Goal: Task Accomplishment & Management: Manage account settings

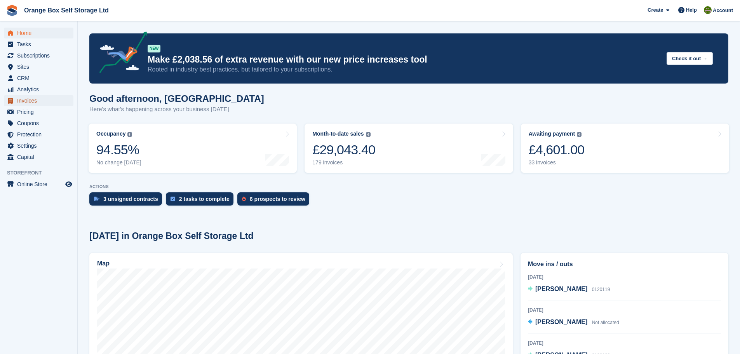
click at [42, 98] on span "Invoices" at bounding box center [40, 100] width 47 height 11
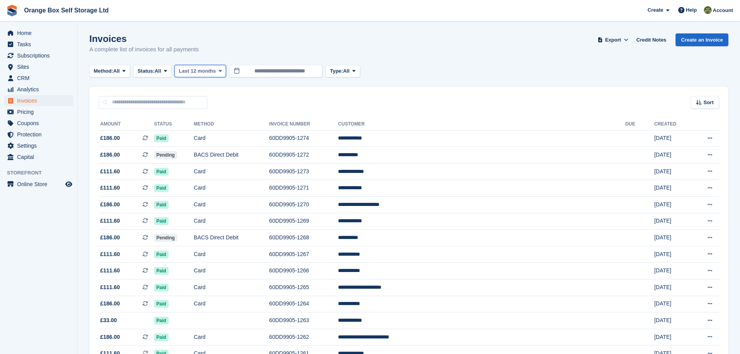
click at [212, 73] on span "Last 12 months" at bounding box center [197, 71] width 37 height 8
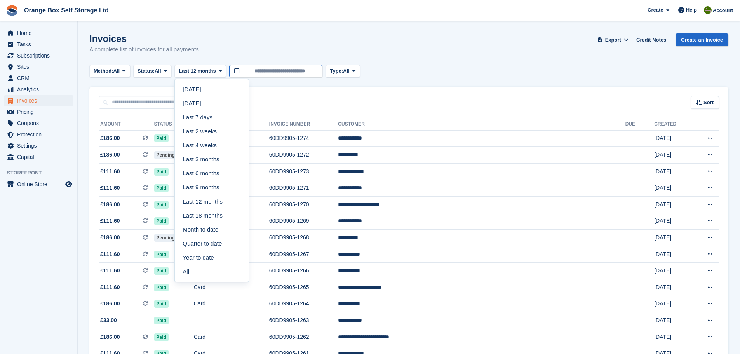
click at [254, 72] on input "**********" at bounding box center [275, 71] width 93 height 13
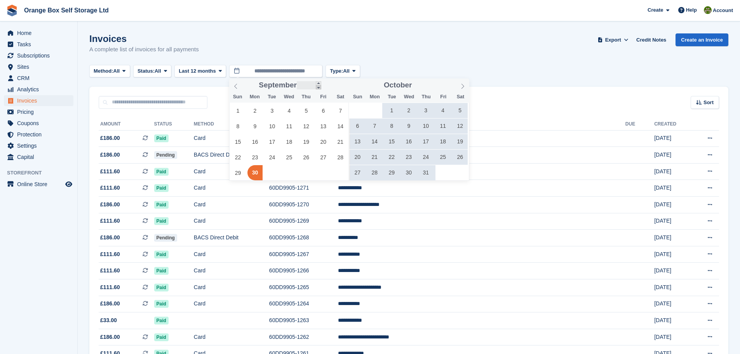
click at [316, 88] on span at bounding box center [318, 87] width 5 height 4
type input "****"
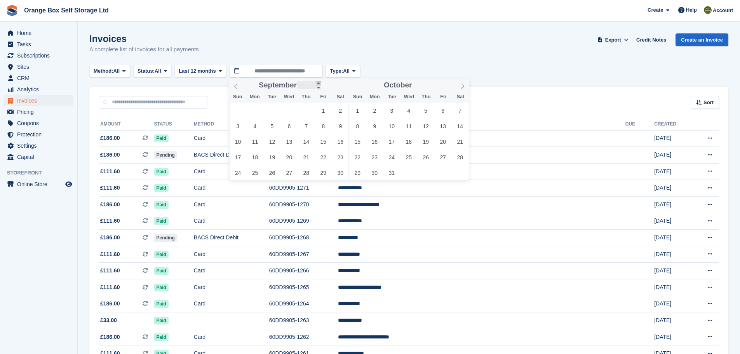
click at [319, 84] on span at bounding box center [318, 83] width 5 height 4
type input "****"
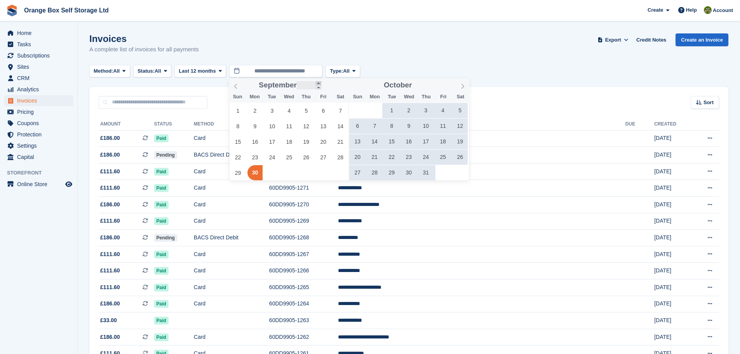
click at [319, 84] on span at bounding box center [318, 83] width 5 height 4
type input "****"
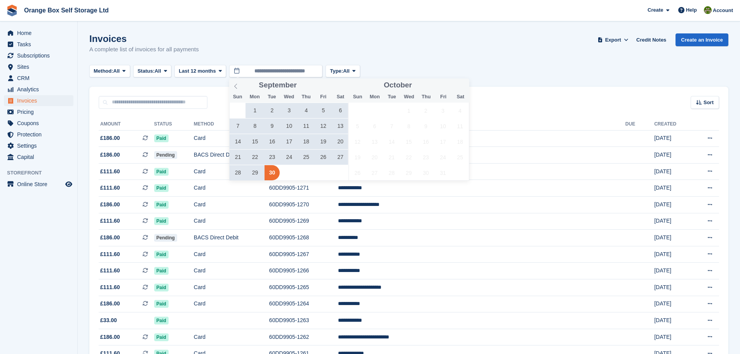
click at [272, 141] on span "16" at bounding box center [272, 141] width 15 height 15
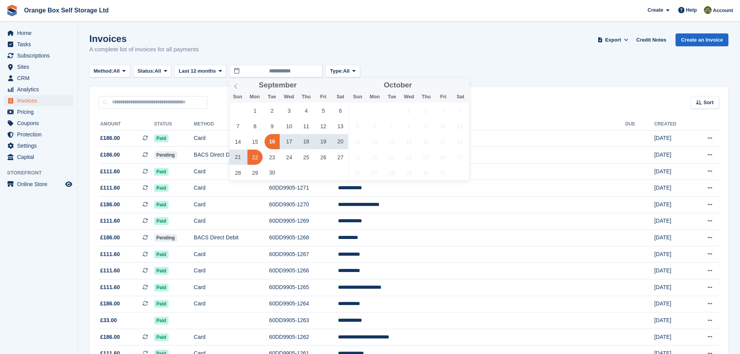
click at [255, 156] on span "22" at bounding box center [255, 157] width 15 height 15
type input "**********"
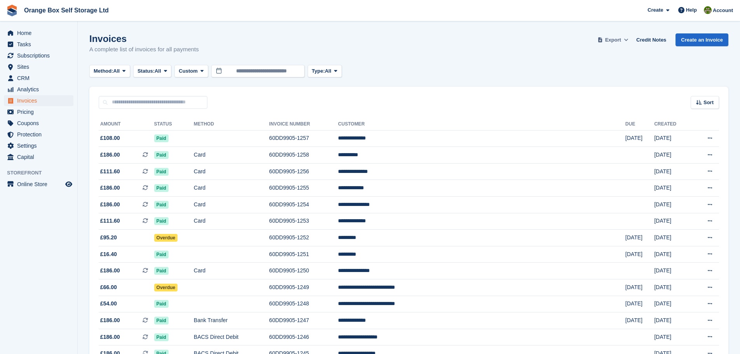
click at [620, 44] on button "Export" at bounding box center [613, 39] width 34 height 13
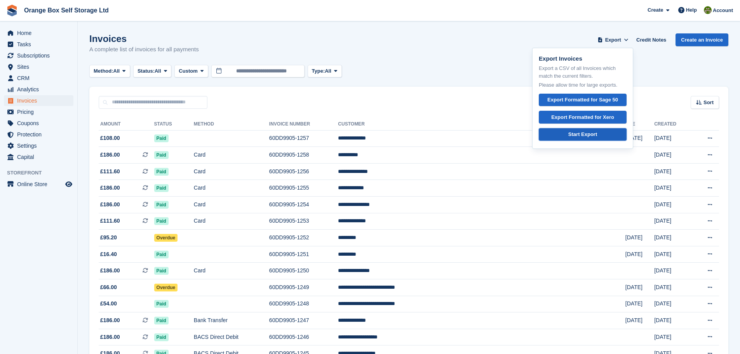
click at [580, 137] on div "Start Export" at bounding box center [583, 135] width 29 height 8
drag, startPoint x: 534, startPoint y: 52, endPoint x: 632, endPoint y: 41, distance: 98.9
click at [536, 52] on div "Invoices A complete list of invoices for all payments Export Export Invoices Ex…" at bounding box center [408, 48] width 639 height 30
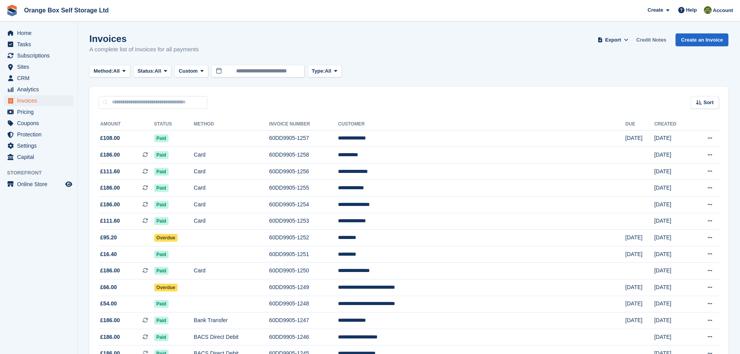
click at [654, 38] on link "Credit Notes" at bounding box center [652, 39] width 36 height 13
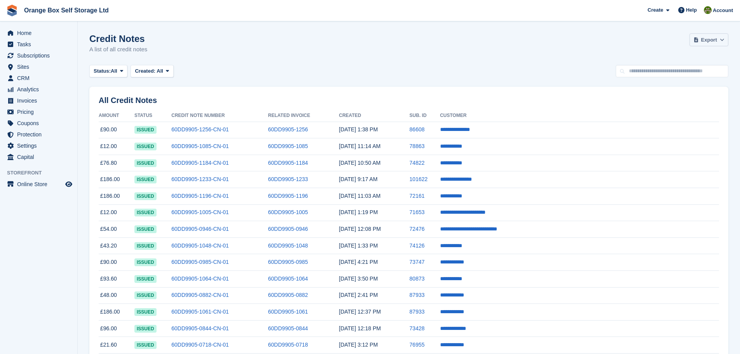
click at [695, 43] on span at bounding box center [697, 40] width 8 height 8
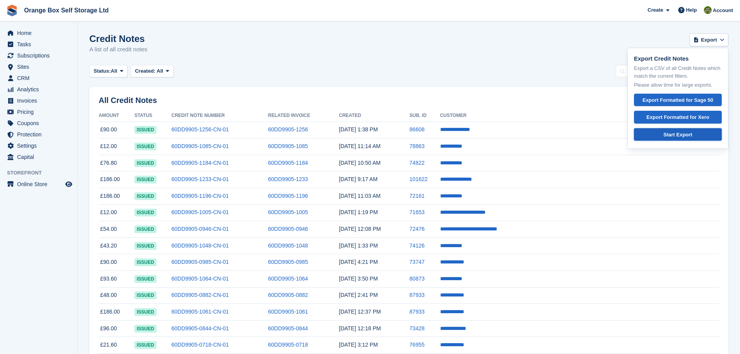
click at [688, 131] on div "Start Export" at bounding box center [678, 135] width 75 height 8
click at [37, 101] on span "Invoices" at bounding box center [40, 100] width 47 height 11
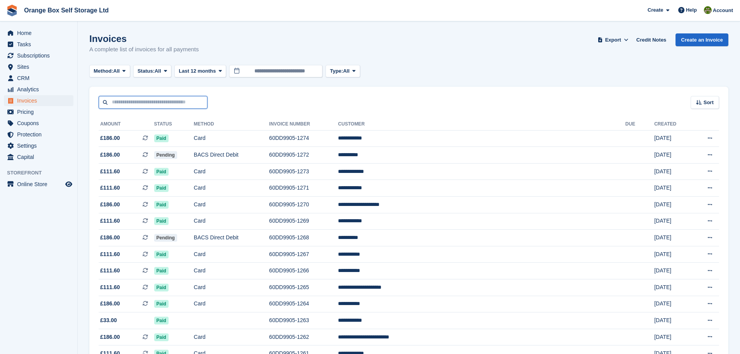
click at [154, 105] on input "text" at bounding box center [153, 102] width 109 height 13
type input "*****"
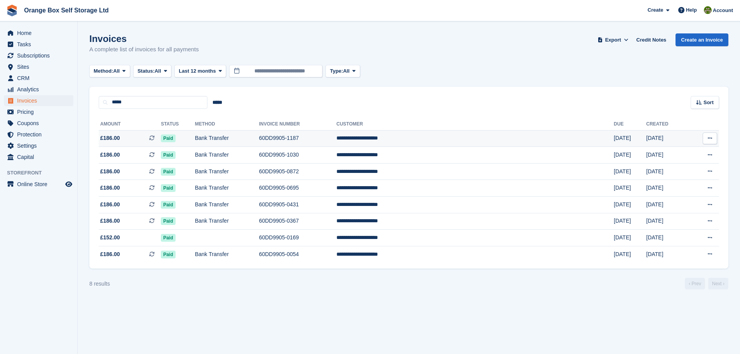
click at [337, 139] on td "60DD9905-1187" at bounding box center [297, 138] width 77 height 17
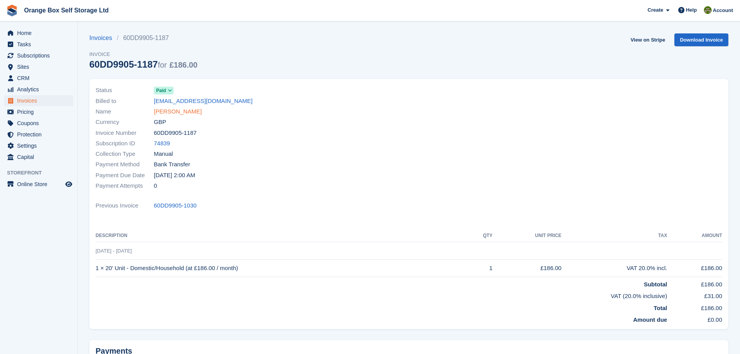
click at [197, 110] on link "Christopher Gallagher" at bounding box center [178, 111] width 48 height 9
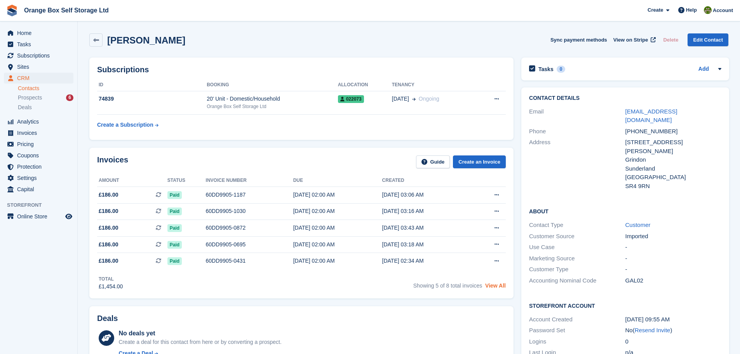
click at [497, 286] on link "View All" at bounding box center [495, 286] width 21 height 6
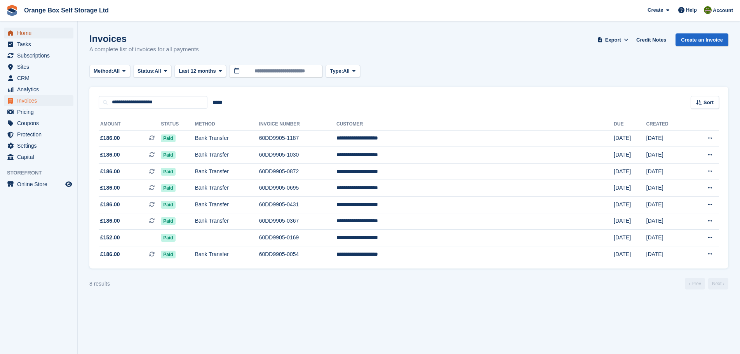
click at [47, 38] on span "Home" at bounding box center [40, 33] width 47 height 11
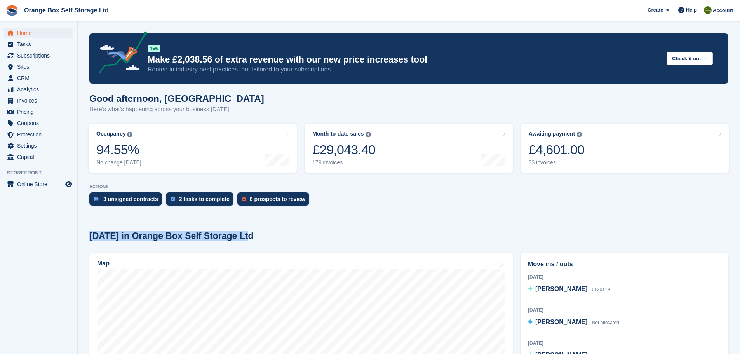
drag, startPoint x: 90, startPoint y: 236, endPoint x: 274, endPoint y: 232, distance: 184.7
click at [274, 233] on div "Today in Orange Box Self Storage Ltd" at bounding box center [408, 236] width 639 height 10
click at [274, 232] on div "[DATE] in Orange Box Self Storage Ltd" at bounding box center [408, 236] width 639 height 10
drag, startPoint x: 250, startPoint y: 120, endPoint x: 246, endPoint y: 238, distance: 118.6
click at [246, 238] on div "[DATE] in Orange Box Self Storage Ltd" at bounding box center [408, 236] width 639 height 10
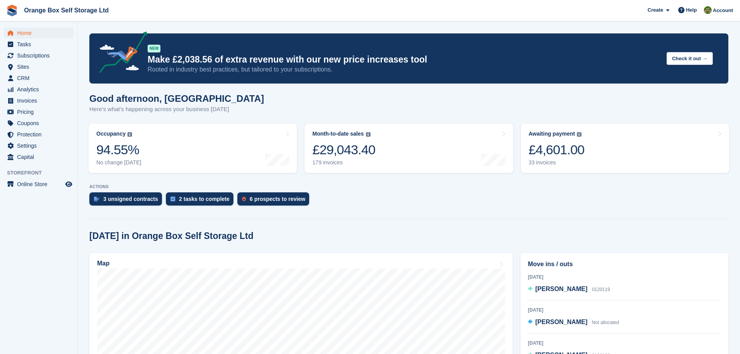
click at [246, 238] on div "[DATE] in Orange Box Self Storage Ltd" at bounding box center [408, 236] width 639 height 10
drag, startPoint x: 240, startPoint y: 238, endPoint x: 91, endPoint y: 239, distance: 148.5
click at [91, 239] on h2 "[DATE] in Orange Box Self Storage Ltd" at bounding box center [171, 236] width 164 height 10
click at [101, 236] on h2 "[DATE] in Orange Box Self Storage Ltd" at bounding box center [171, 236] width 164 height 10
click at [136, 238] on h2 "[DATE] in Orange Box Self Storage Ltd" at bounding box center [171, 236] width 164 height 10
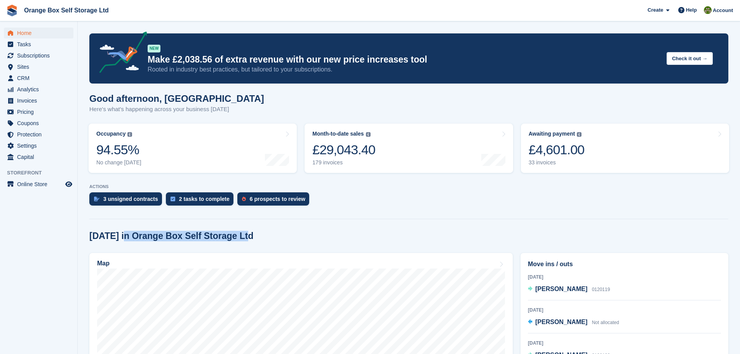
drag, startPoint x: 124, startPoint y: 237, endPoint x: 252, endPoint y: 239, distance: 127.9
click at [252, 239] on div "[DATE] in Orange Box Self Storage Ltd" at bounding box center [408, 236] width 639 height 10
drag, startPoint x: 251, startPoint y: 238, endPoint x: 238, endPoint y: 238, distance: 12.8
click at [250, 238] on div "[DATE] in Orange Box Self Storage Ltd" at bounding box center [408, 236] width 639 height 10
click at [238, 238] on h2 "[DATE] in Orange Box Self Storage Ltd" at bounding box center [171, 236] width 164 height 10
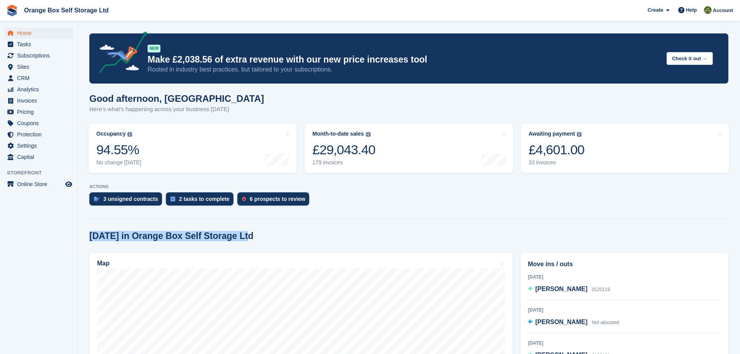
drag, startPoint x: 241, startPoint y: 238, endPoint x: 85, endPoint y: 241, distance: 155.9
click at [85, 241] on section "NEW Make £2,038.56 of extra revenue with our new price increases tool Rooted in…" at bounding box center [409, 309] width 663 height 618
click at [107, 238] on h2 "[DATE] in Orange Box Self Storage Ltd" at bounding box center [171, 236] width 164 height 10
drag, startPoint x: 168, startPoint y: 240, endPoint x: 153, endPoint y: 239, distance: 14.8
click at [153, 239] on h2 "[DATE] in Orange Box Self Storage Ltd" at bounding box center [171, 236] width 164 height 10
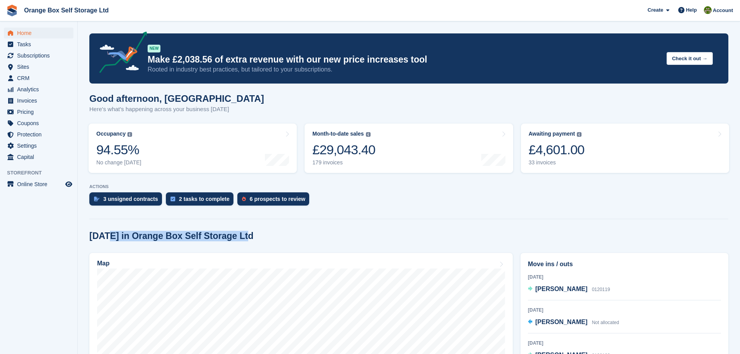
drag, startPoint x: 245, startPoint y: 238, endPoint x: 109, endPoint y: 225, distance: 136.7
click at [109, 225] on section "NEW Make £2,038.56 of extra revenue with our new price increases tool Rooted in…" at bounding box center [409, 309] width 663 height 618
click at [114, 197] on div "3 unsigned contracts" at bounding box center [130, 199] width 55 height 6
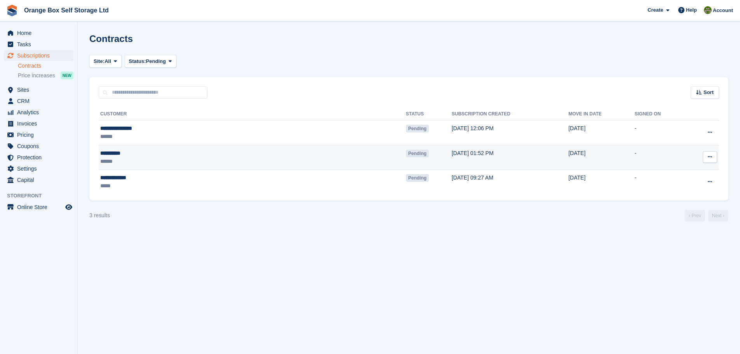
click at [156, 154] on div "**********" at bounding box center [176, 153] width 153 height 8
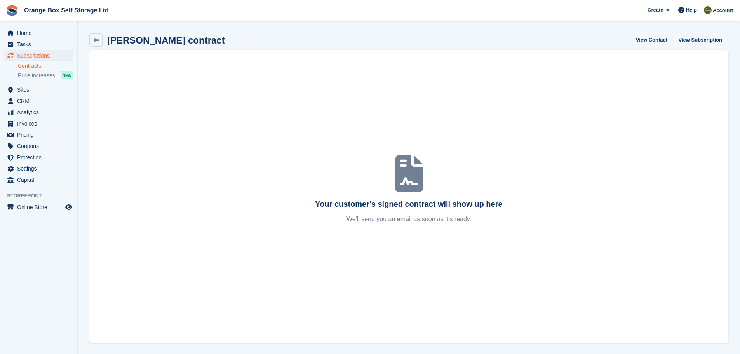
click at [419, 211] on div "Your customer's signed contract will show up here We'll send you an email as so…" at bounding box center [409, 196] width 621 height 55
click at [101, 38] on link at bounding box center [95, 39] width 13 height 13
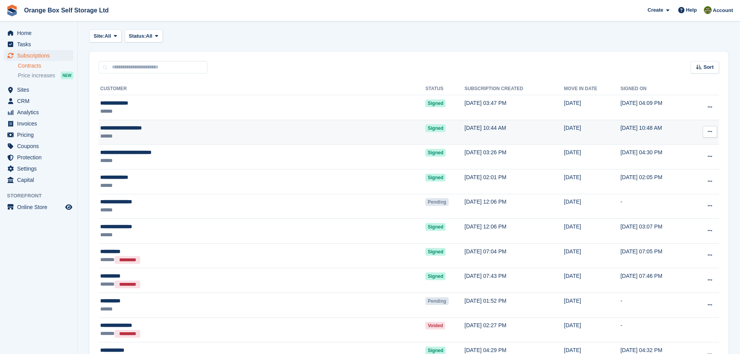
scroll to position [39, 0]
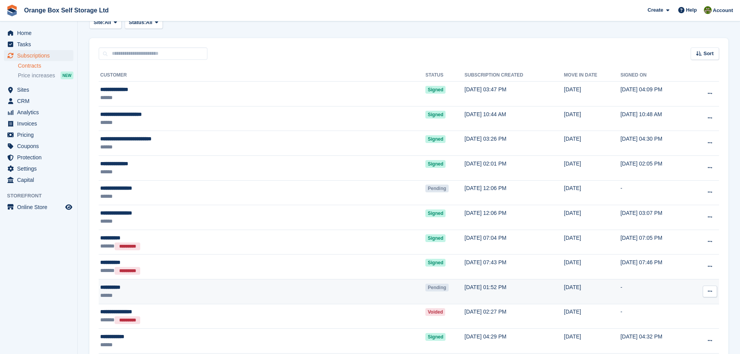
click at [159, 283] on div "**********" at bounding box center [196, 287] width 192 height 8
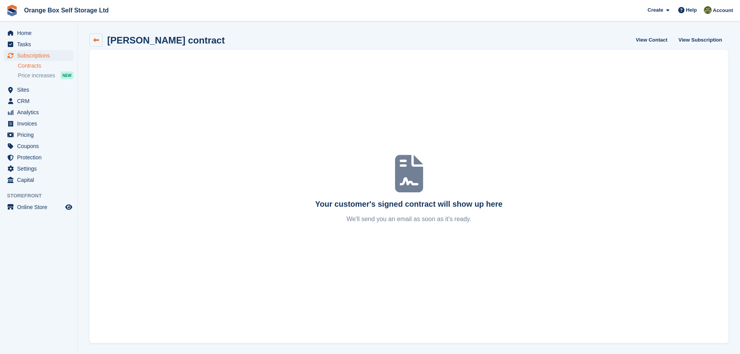
click at [94, 42] on icon at bounding box center [96, 40] width 6 height 6
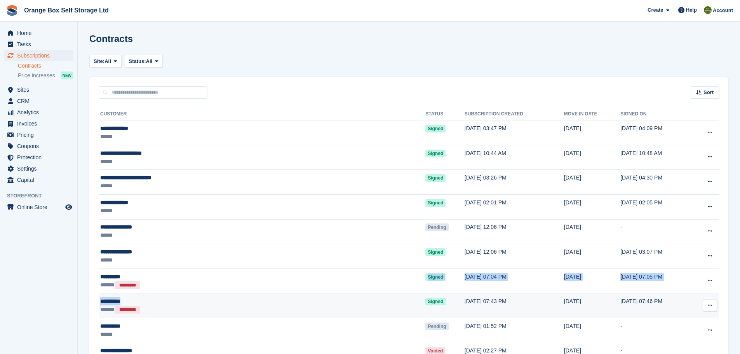
click at [224, 299] on div "**********" at bounding box center [196, 301] width 192 height 8
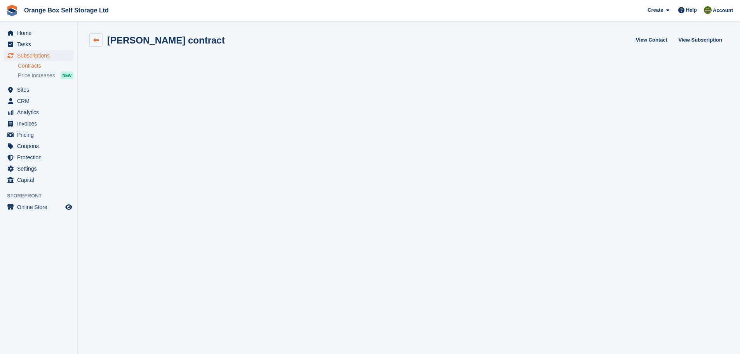
click at [94, 40] on icon at bounding box center [96, 40] width 6 height 6
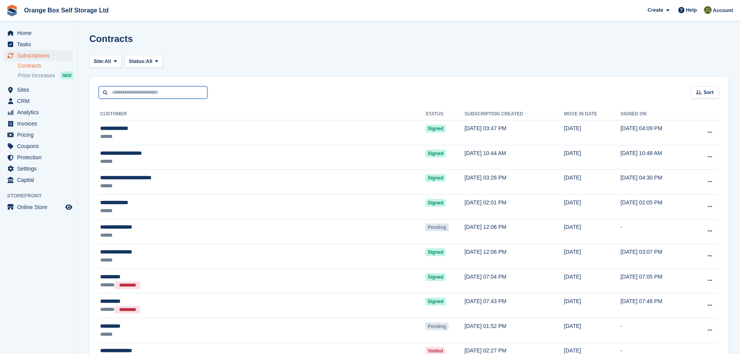
click at [157, 91] on input "text" at bounding box center [153, 92] width 109 height 13
click at [32, 37] on span "Home" at bounding box center [40, 33] width 47 height 11
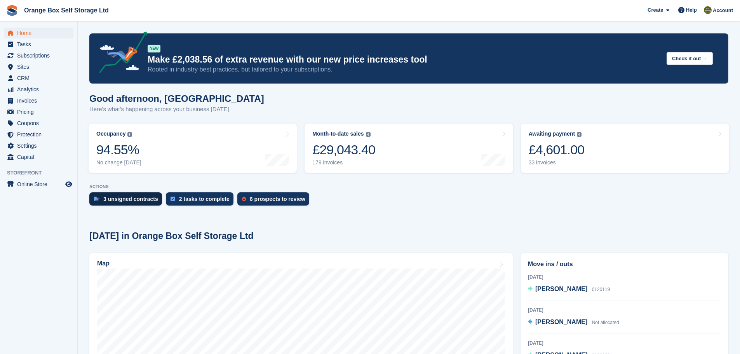
click at [104, 202] on div "3 unsigned contracts" at bounding box center [130, 199] width 55 height 6
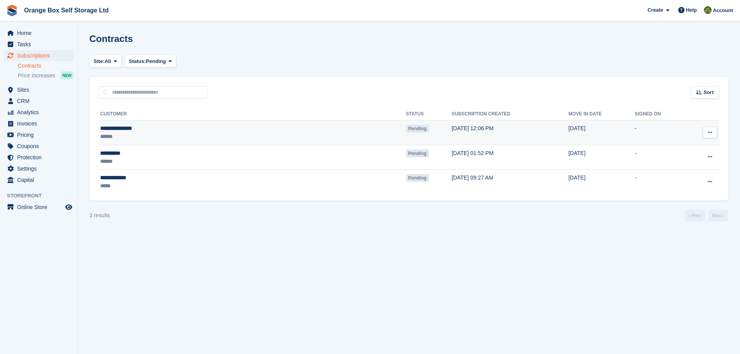
click at [145, 128] on div "**********" at bounding box center [176, 128] width 153 height 8
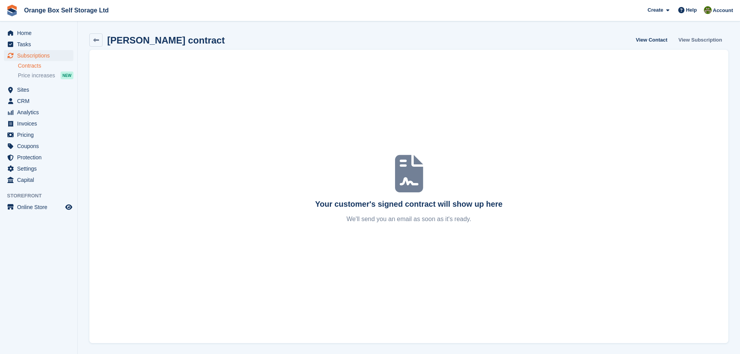
click at [707, 35] on link "View Subscription" at bounding box center [701, 39] width 50 height 13
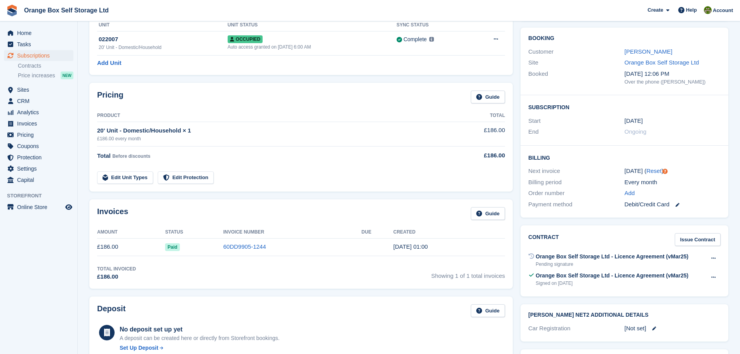
scroll to position [78, 0]
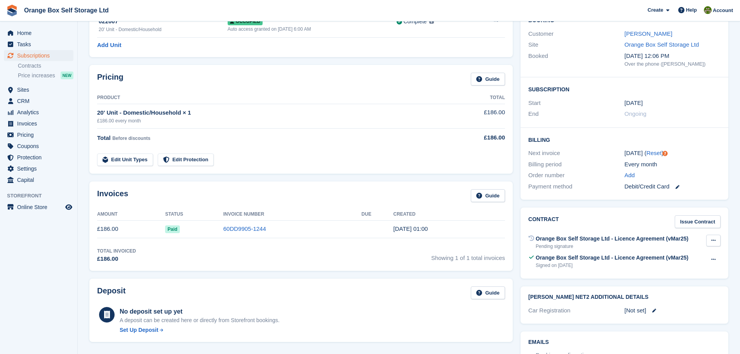
click at [716, 241] on icon at bounding box center [714, 240] width 4 height 5
click at [670, 258] on p "Void contract" at bounding box center [684, 256] width 68 height 10
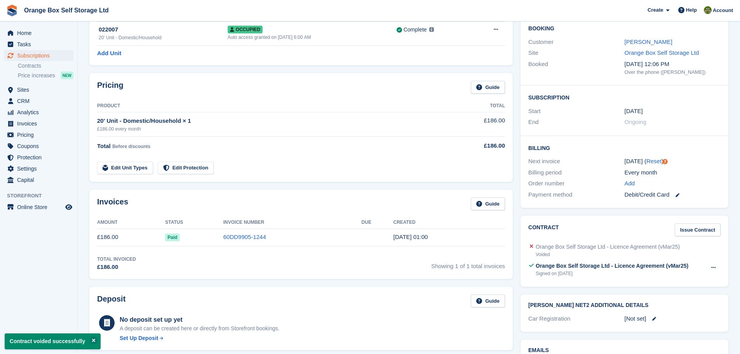
scroll to position [0, 0]
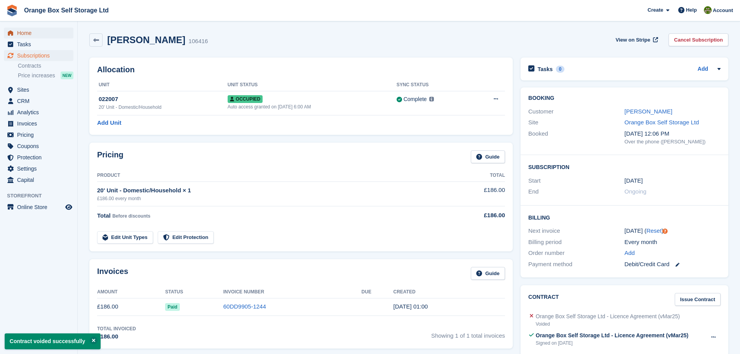
click at [50, 32] on span "Home" at bounding box center [40, 33] width 47 height 11
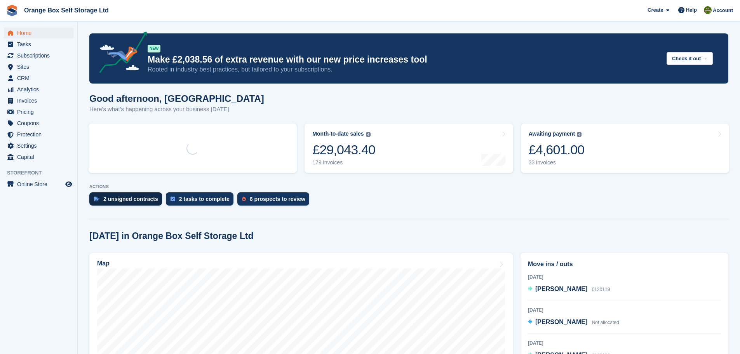
click at [134, 194] on div "2 unsigned contracts" at bounding box center [125, 198] width 73 height 13
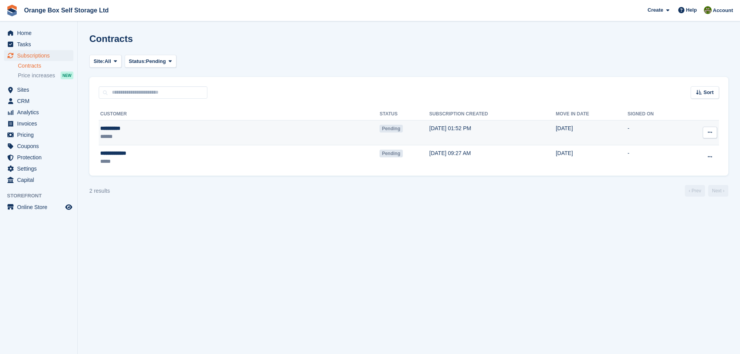
click at [151, 133] on div "******" at bounding box center [164, 137] width 129 height 8
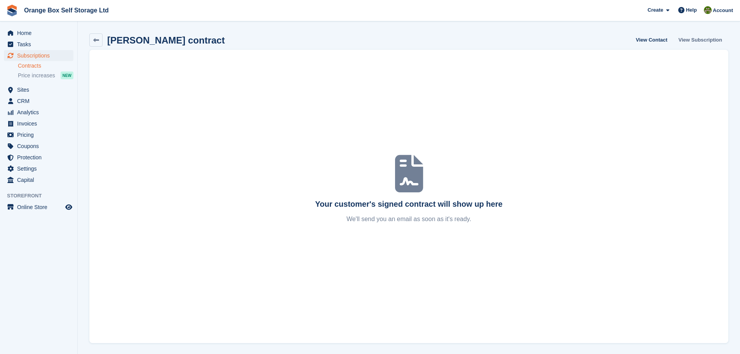
click at [700, 37] on link "View Subscription" at bounding box center [701, 39] width 50 height 13
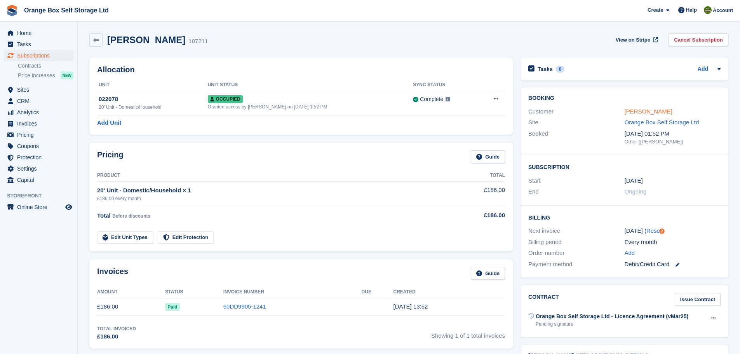
click at [640, 111] on link "[PERSON_NAME]" at bounding box center [649, 111] width 48 height 7
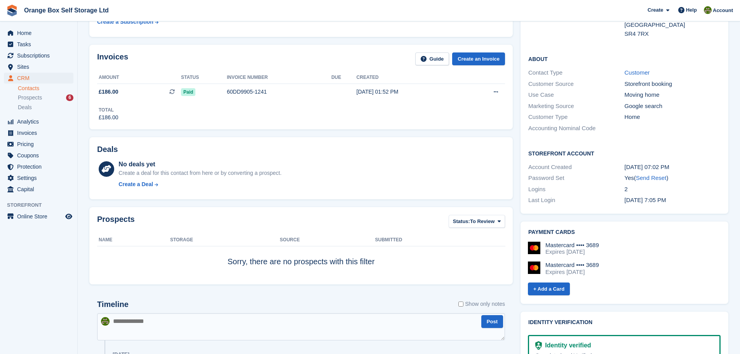
scroll to position [155, 0]
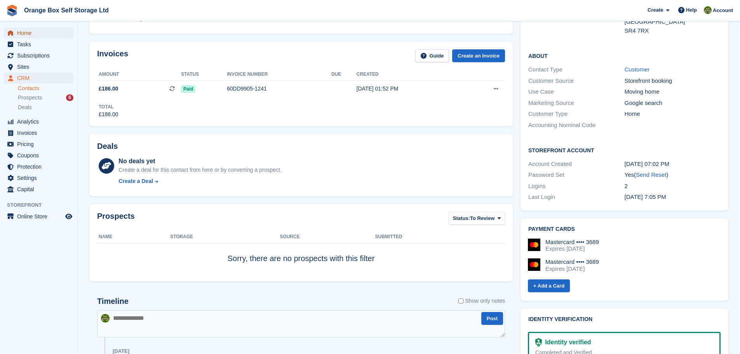
click at [35, 31] on span "Home" at bounding box center [40, 33] width 47 height 11
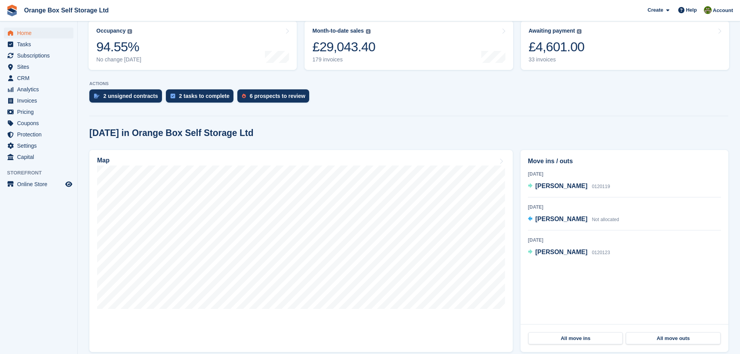
scroll to position [117, 0]
